Goal: Task Accomplishment & Management: Manage account settings

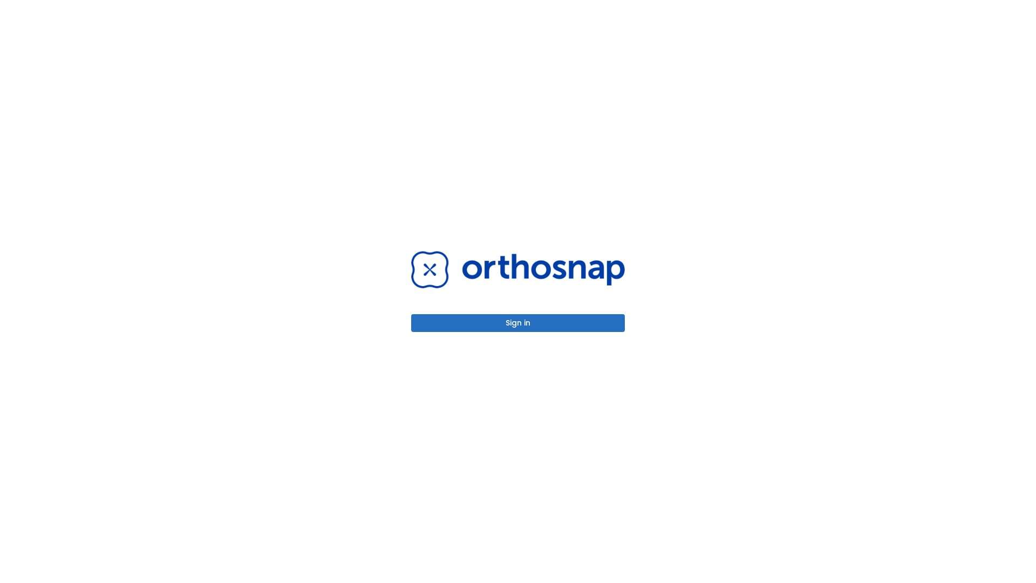
click at [518, 323] on button "Sign in" at bounding box center [518, 323] width 214 height 18
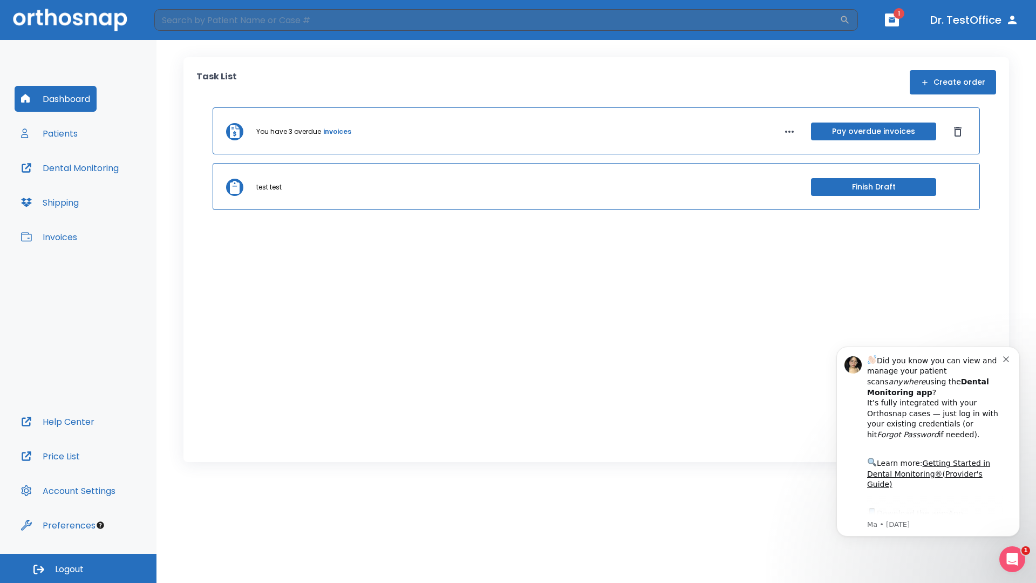
click at [78, 568] on span "Logout" at bounding box center [69, 569] width 29 height 12
